Goal: Information Seeking & Learning: Learn about a topic

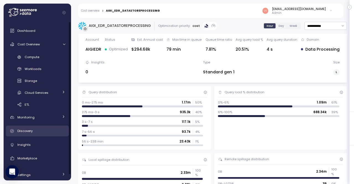
click at [40, 129] on div "Discovery" at bounding box center [41, 131] width 48 height 6
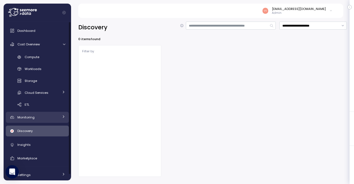
click at [44, 117] on div "Monitoring" at bounding box center [37, 117] width 41 height 6
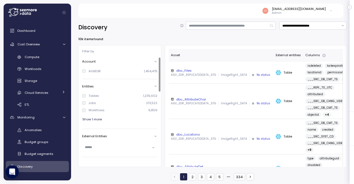
click at [93, 120] on span "Show 1 more" at bounding box center [91, 118] width 19 height 7
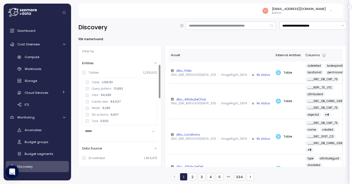
click at [117, 132] on input "text" at bounding box center [117, 130] width 65 height 5
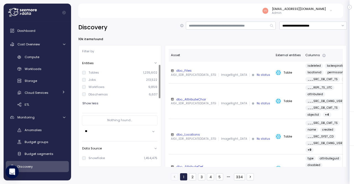
type input "**"
click at [87, 130] on input "**" at bounding box center [117, 130] width 65 height 5
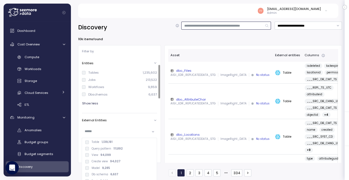
click at [208, 26] on input at bounding box center [226, 26] width 90 height 8
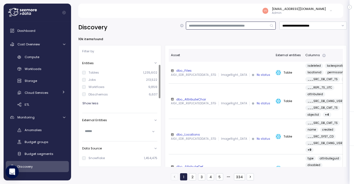
type input "*"
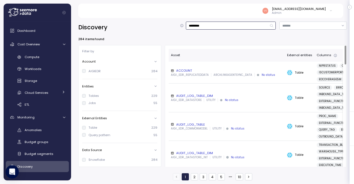
type input "*********"
click at [189, 126] on div "AUDIT_LOG_TABLE" at bounding box center [227, 124] width 112 height 4
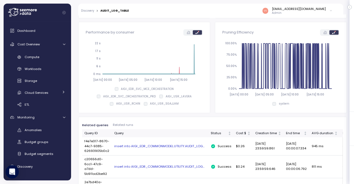
scroll to position [182, 0]
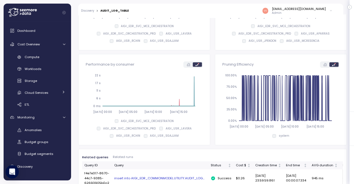
click at [187, 63] on icon at bounding box center [188, 64] width 3 height 3
click at [197, 65] on icon at bounding box center [197, 64] width 4 height 3
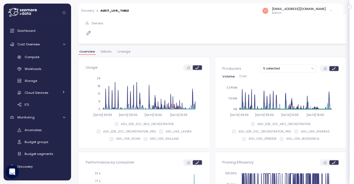
scroll to position [0, 0]
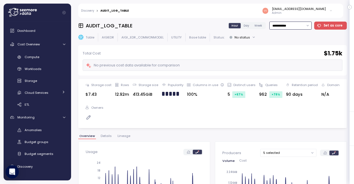
click at [303, 25] on input "**********" at bounding box center [290, 26] width 42 height 8
type input "*********"
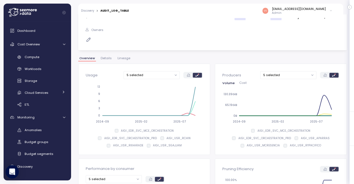
scroll to position [77, 0]
click at [105, 58] on span "Details" at bounding box center [106, 58] width 11 height 3
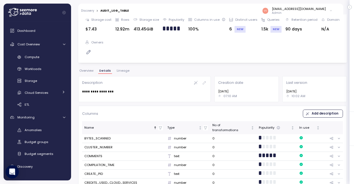
scroll to position [62, 0]
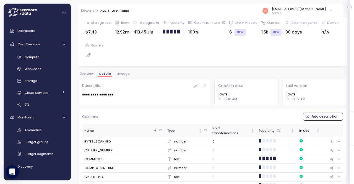
click at [121, 73] on span "Lineage" at bounding box center [123, 73] width 13 height 3
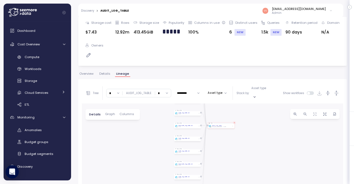
drag, startPoint x: 249, startPoint y: 140, endPoint x: 243, endPoint y: 89, distance: 51.7
click at [243, 89] on div "Tree Clear all AIGI_EDR_COMMONMODEL * ∞ 0 1 2 3 4 5 6 7 8 9 10 11 12 13 14 15 1…" at bounding box center [212, 164] width 261 height 162
click at [85, 73] on span "Overview" at bounding box center [86, 73] width 14 height 3
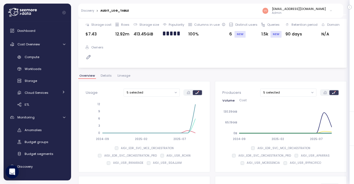
scroll to position [61, 0]
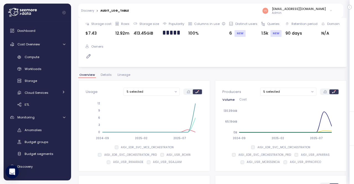
click at [242, 98] on span "Cost" at bounding box center [242, 99] width 7 height 3
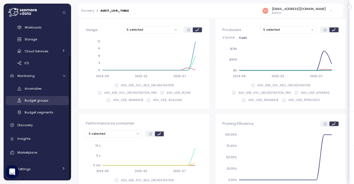
scroll to position [0, 0]
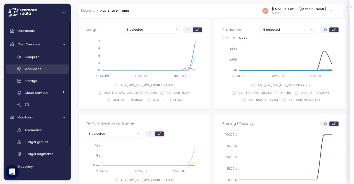
click at [47, 70] on div "Workloads" at bounding box center [45, 69] width 41 height 6
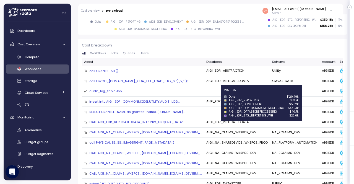
scroll to position [151, 0]
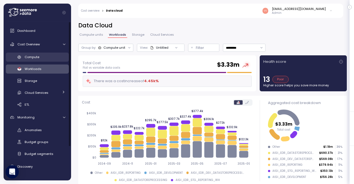
click at [38, 55] on span "Compute" at bounding box center [32, 57] width 15 height 4
